Goal: Task Accomplishment & Management: Complete application form

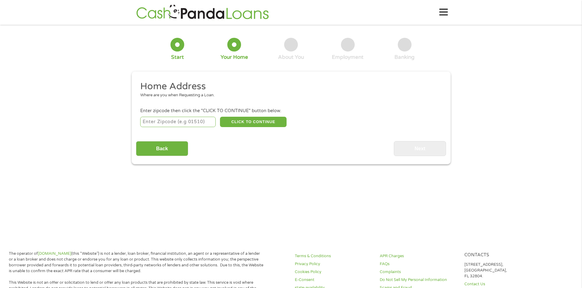
click at [199, 120] on input "number" at bounding box center [177, 122] width 75 height 10
type input "79904"
select select "[US_STATE]"
click at [249, 125] on button "CLICK TO CONTINUE" at bounding box center [253, 122] width 67 height 10
type input "79904"
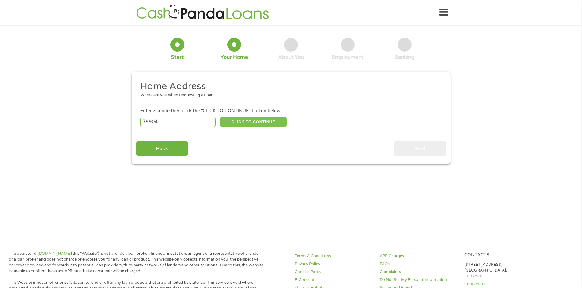
type input "[GEOGRAPHIC_DATA]"
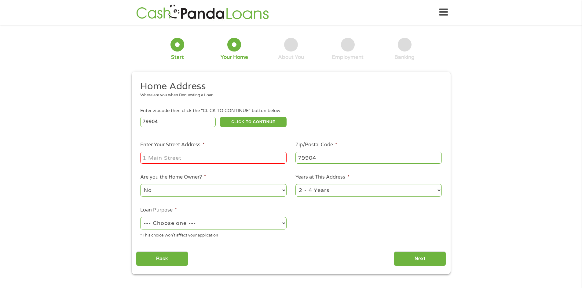
click at [214, 153] on input "Enter Your Street Address *" at bounding box center [213, 158] width 146 height 12
type input "[STREET_ADDRESS]"
click at [224, 222] on select "--- Choose one --- Pay Bills Debt Consolidation Home Improvement Major Purchase…" at bounding box center [213, 223] width 146 height 13
click at [140, 217] on select "--- Choose one --- Pay Bills Debt Consolidation Home Improvement Major Purchase…" at bounding box center [213, 223] width 146 height 13
click at [277, 223] on select "--- Choose one --- Pay Bills Debt Consolidation Home Improvement Major Purchase…" at bounding box center [213, 223] width 146 height 13
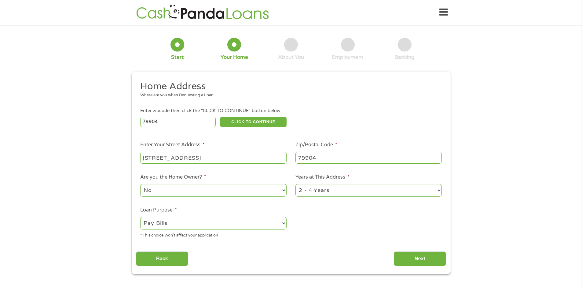
select select "other"
click at [140, 217] on select "--- Choose one --- Pay Bills Debt Consolidation Home Improvement Major Purchase…" at bounding box center [213, 223] width 146 height 13
click at [349, 226] on ul "Home Address Where are you when Requesting a Loan. Enter zipcode then click the…" at bounding box center [291, 162] width 310 height 163
click at [363, 187] on select "1 Year or less 1 - 2 Years 2 - 4 Years Over 4 Years" at bounding box center [368, 190] width 146 height 13
select select "24months"
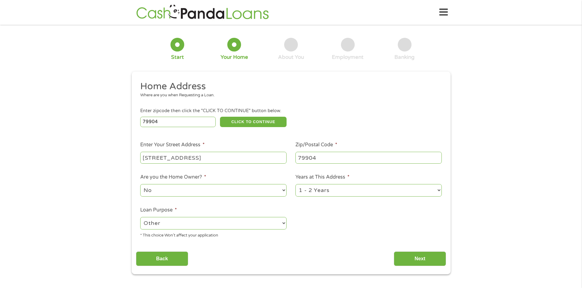
click at [295, 184] on select "1 Year or less 1 - 2 Years 2 - 4 Years Over 4 Years" at bounding box center [368, 190] width 146 height 13
click at [324, 214] on ul "Home Address Where are you when Requesting a Loan. Enter zipcode then click the…" at bounding box center [291, 162] width 310 height 163
click at [416, 260] on input "Next" at bounding box center [419, 259] width 52 height 15
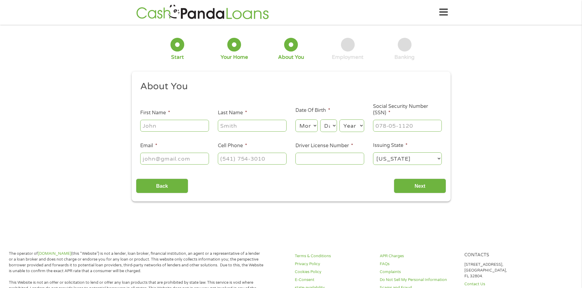
click at [157, 116] on label "First Name *" at bounding box center [155, 113] width 30 height 6
click at [157, 120] on input "First Name *" at bounding box center [174, 126] width 69 height 12
click at [156, 127] on input "First Name *" at bounding box center [174, 126] width 69 height 12
type input "[PERSON_NAME]"
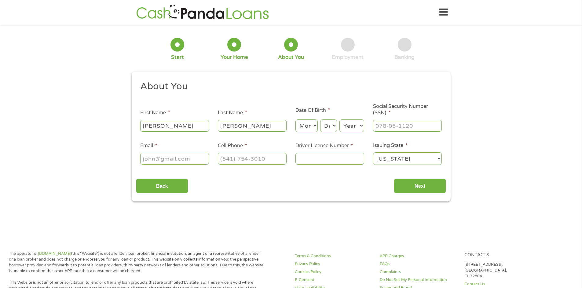
type input "[EMAIL_ADDRESS][DOMAIN_NAME]"
type input "[PHONE_NUMBER]"
click at [316, 131] on select "Month 1 2 3 4 5 6 7 8 9 10 11 12" at bounding box center [306, 126] width 22 height 13
select select "8"
click at [295, 120] on select "Month 1 2 3 4 5 6 7 8 9 10 11 12" at bounding box center [306, 126] width 22 height 13
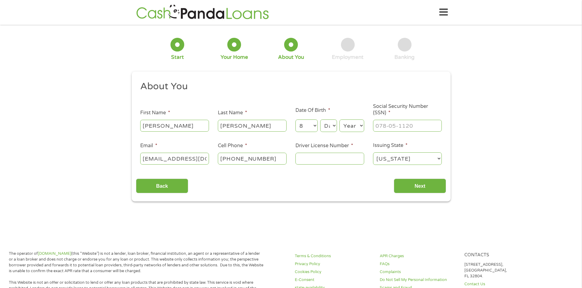
click at [328, 128] on select "Day 1 2 3 4 5 6 7 8 9 10 11 12 13 14 15 16 17 18 19 20 21 22 23 24 25 26 27 28 …" at bounding box center [328, 126] width 16 height 13
select select "16"
click at [320, 120] on select "Day 1 2 3 4 5 6 7 8 9 10 11 12 13 14 15 16 17 18 19 20 21 22 23 24 25 26 27 28 …" at bounding box center [328, 126] width 16 height 13
click at [352, 130] on select "Year [DATE] 2006 2005 2004 2003 2002 2001 2000 1999 1998 1997 1996 1995 1994 19…" at bounding box center [351, 126] width 25 height 13
select select "1986"
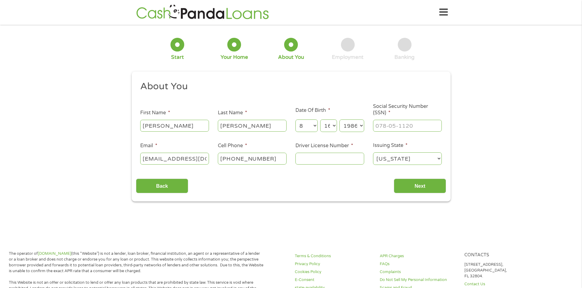
click at [339, 120] on select "Year [DATE] 2006 2005 2004 2003 2002 2001 2000 1999 1998 1997 1996 1995 1994 19…" at bounding box center [351, 126] width 25 height 13
click at [326, 161] on input "Driver License Number *" at bounding box center [329, 159] width 69 height 12
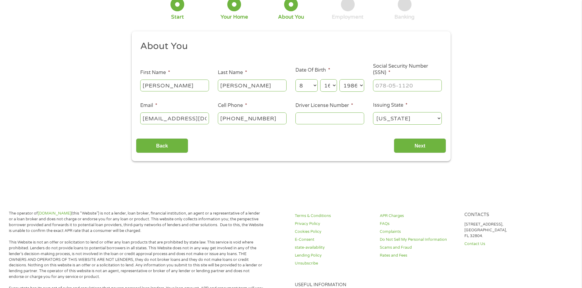
scroll to position [0, 0]
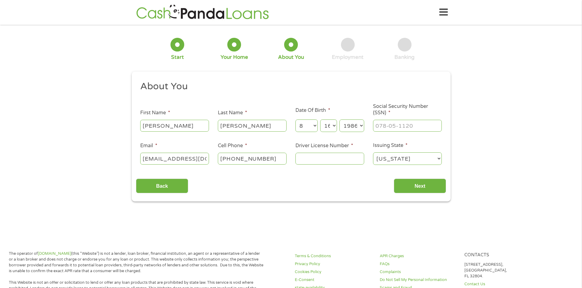
click at [326, 161] on input "Driver License Number *" at bounding box center [329, 159] width 69 height 12
type input "23834670"
click at [435, 190] on input "Next" at bounding box center [419, 186] width 52 height 15
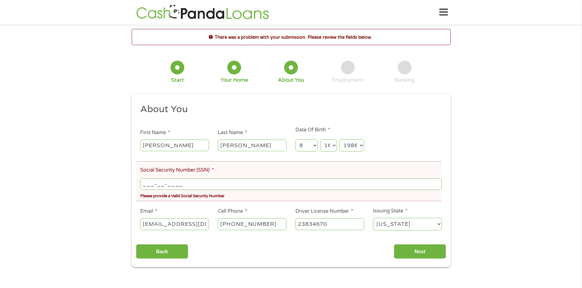
click at [224, 188] on input "___-__-____" at bounding box center [290, 185] width 301 height 12
type input "457-99-1314"
click at [403, 244] on div "Back Next" at bounding box center [291, 249] width 310 height 19
click at [404, 248] on input "Next" at bounding box center [419, 252] width 52 height 15
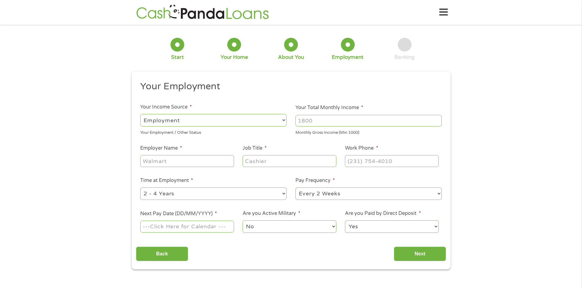
click at [166, 121] on select "--- Choose one --- Employment [DEMOGRAPHIC_DATA] Benefits" at bounding box center [213, 120] width 146 height 13
click at [140, 114] on select "--- Choose one --- Employment [DEMOGRAPHIC_DATA] Benefits" at bounding box center [213, 120] width 146 height 13
click at [311, 121] on input "Your Total Monthly Income *" at bounding box center [368, 121] width 146 height 12
type input "1200.00"
click at [177, 161] on input "Employer Name *" at bounding box center [186, 161] width 93 height 12
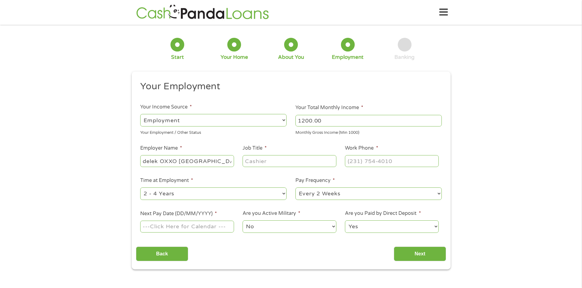
type input "delek OXXO [GEOGRAPHIC_DATA]"
type input "assist mgr"
type input "[PHONE_NUMBER]"
click at [151, 201] on ul "Your Employment Your Income Source * --- Choose one --- Employment [DEMOGRAPHIC…" at bounding box center [291, 160] width 310 height 158
click at [154, 196] on select "--- Choose one --- 1 Year or less 1 - 2 Years 2 - 4 Years Over 4 Years" at bounding box center [213, 194] width 146 height 13
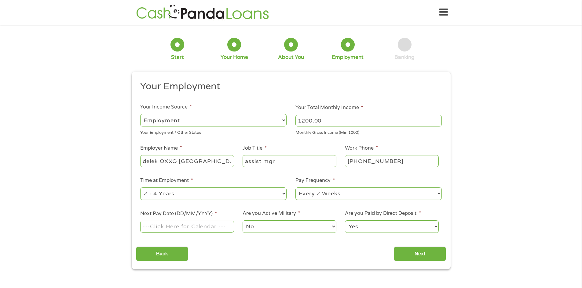
select select "60months"
click at [140, 188] on select "--- Choose one --- 1 Year or less 1 - 2 Years 2 - 4 Years Over 4 Years" at bounding box center [213, 194] width 146 height 13
click at [216, 228] on input "Next Pay Date (DD/MM/YYYY) *" at bounding box center [186, 227] width 93 height 12
type input "[DATE]"
click at [408, 256] on input "Next" at bounding box center [419, 254] width 52 height 15
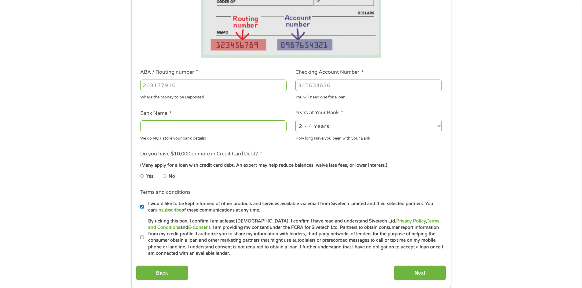
scroll to position [153, 0]
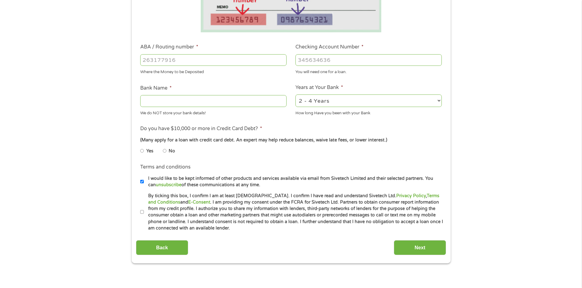
click at [188, 60] on input "ABA / Routing number *" at bounding box center [213, 60] width 146 height 12
type input "111000614"
type input "JPMORGAN CHASE BANK NA"
type input "111000614"
click at [313, 60] on input "Checking Account Number *" at bounding box center [368, 60] width 146 height 12
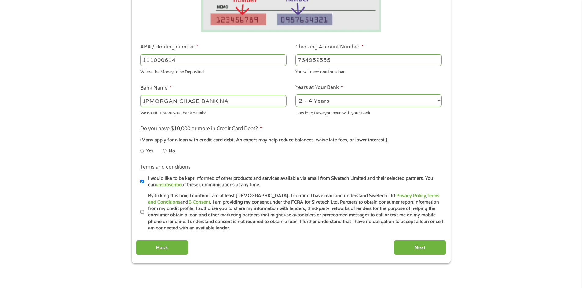
type input "764952555"
click at [332, 101] on select "2 - 4 Years 6 - 12 Months 1 - 2 Years Over 4 Years" at bounding box center [368, 101] width 146 height 13
select select "24months"
click at [295, 95] on select "2 - 4 Years 6 - 12 Months 1 - 2 Years Over 4 Years" at bounding box center [368, 101] width 146 height 13
click at [326, 129] on li "Do you have $10,000 or more in Credit Card Debt? * (Many apply for a loan with …" at bounding box center [291, 142] width 310 height 34
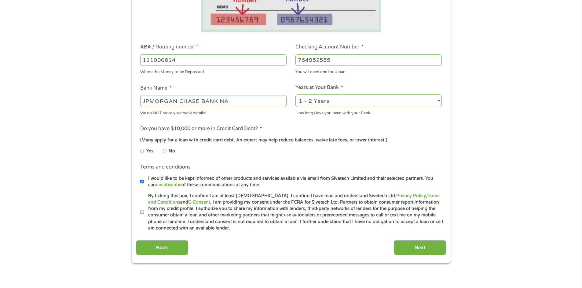
click at [164, 150] on input "No" at bounding box center [165, 151] width 4 height 10
radio input "true"
click at [142, 182] on input "I would like to be kept informed of other products and services available via e…" at bounding box center [142, 182] width 4 height 10
checkbox input "false"
click at [430, 249] on input "Next" at bounding box center [419, 248] width 52 height 15
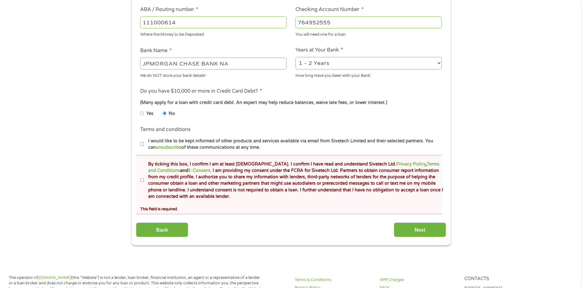
scroll to position [214, 0]
click at [142, 181] on input "By ticking this box, I confirm I am at least [DEMOGRAPHIC_DATA]. I confirm I ha…" at bounding box center [142, 180] width 4 height 10
checkbox input "true"
click at [419, 230] on input "Next" at bounding box center [419, 229] width 52 height 15
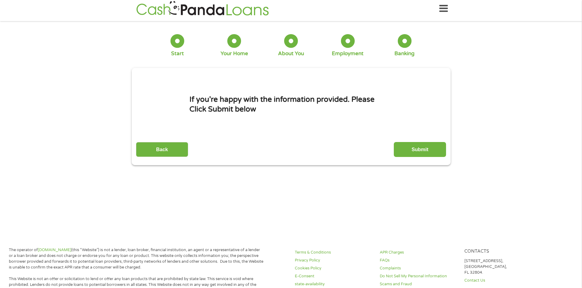
scroll to position [0, 0]
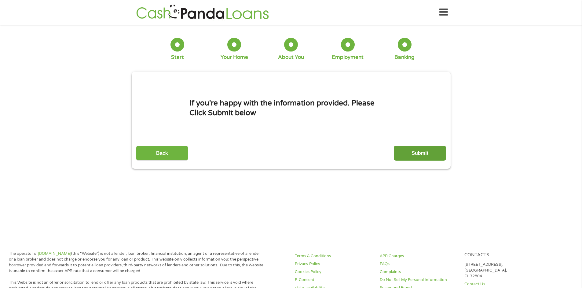
click at [410, 148] on input "Submit" at bounding box center [419, 153] width 52 height 15
